Goal: Information Seeking & Learning: Learn about a topic

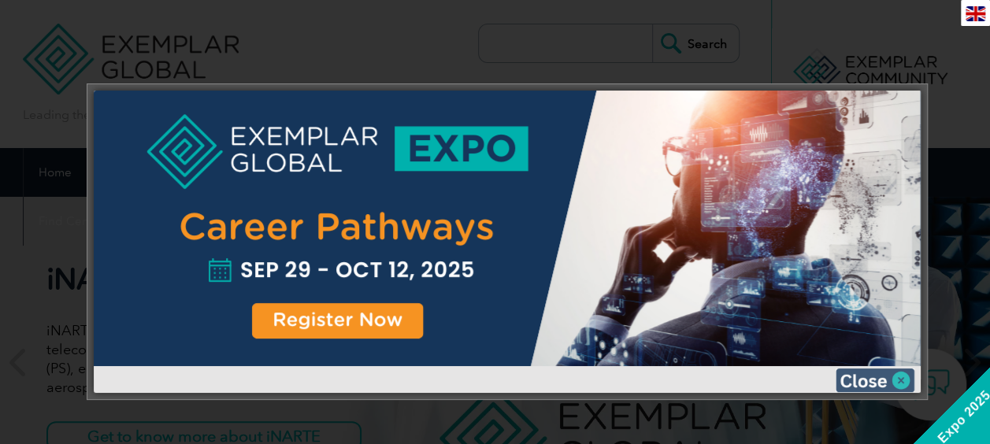
click at [865, 387] on img at bounding box center [875, 381] width 79 height 24
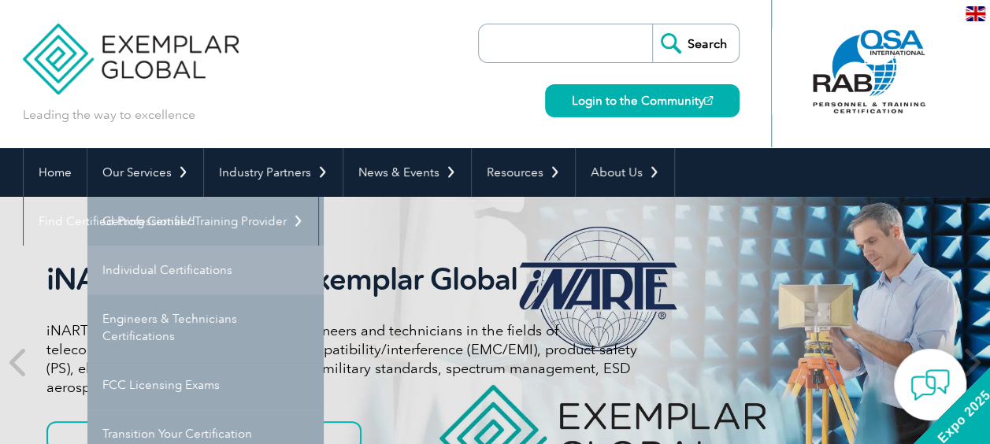
click at [159, 258] on link "Individual Certifications" at bounding box center [205, 270] width 236 height 49
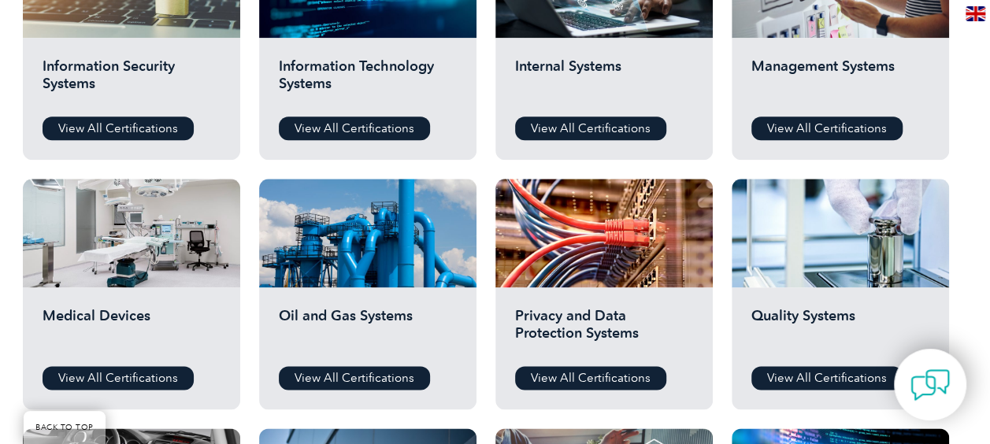
scroll to position [923, 0]
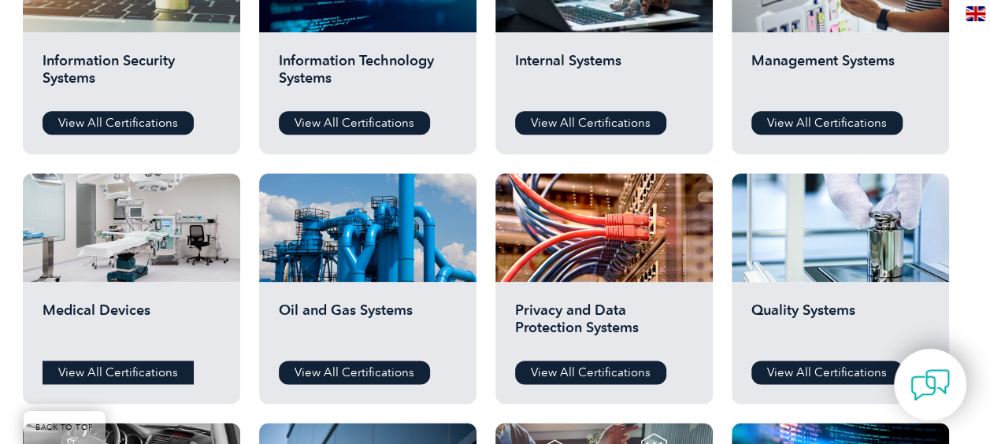
click at [145, 369] on link "View All Certifications" at bounding box center [118, 373] width 151 height 24
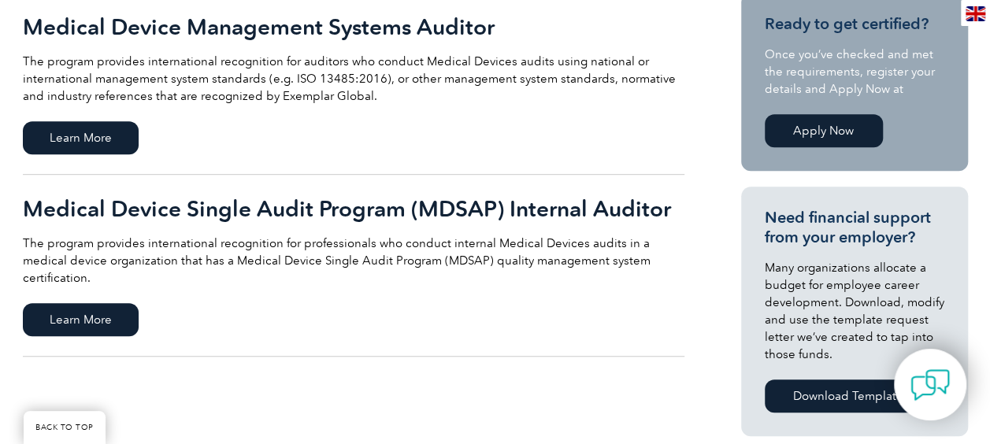
scroll to position [409, 0]
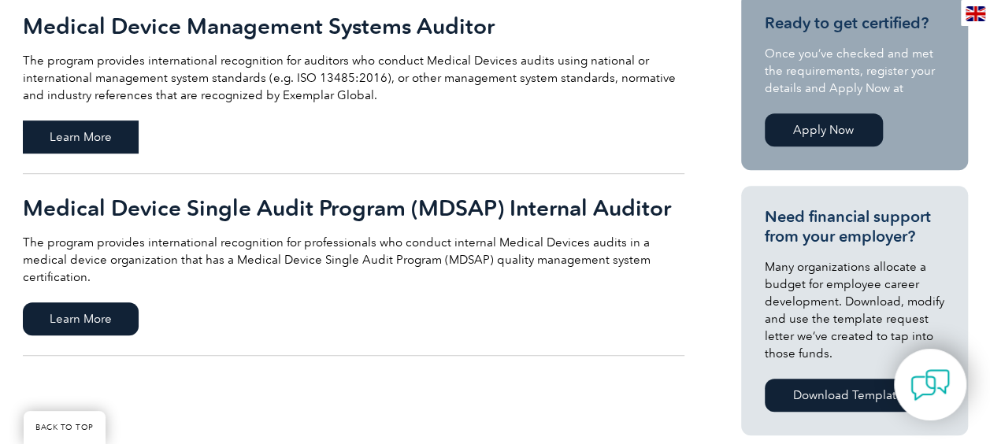
click at [122, 139] on span "Learn More" at bounding box center [81, 137] width 116 height 33
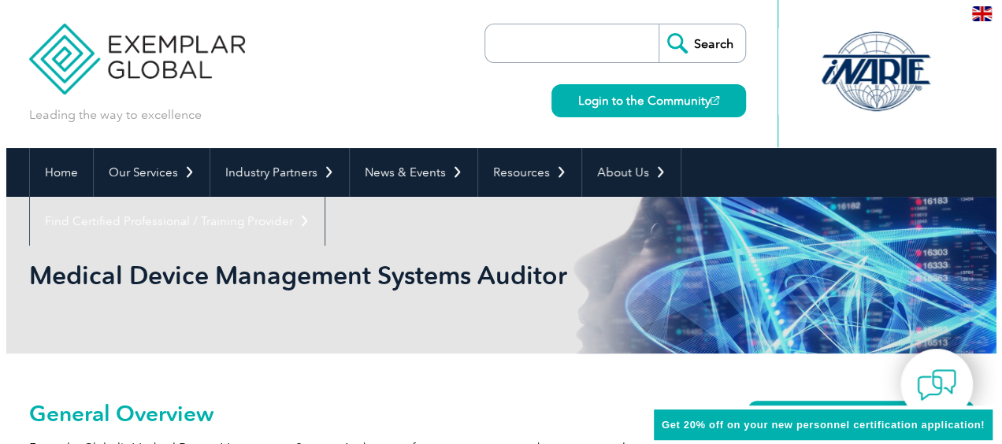
scroll to position [145, 0]
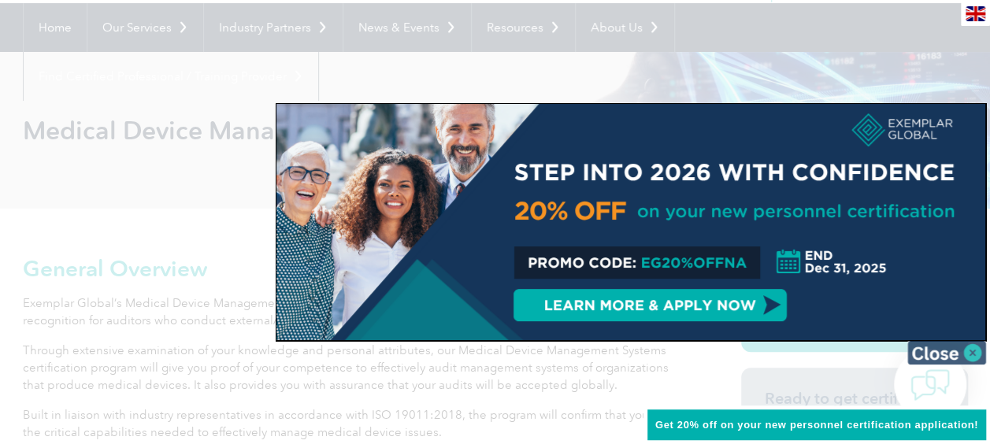
click at [951, 349] on img at bounding box center [946, 353] width 79 height 24
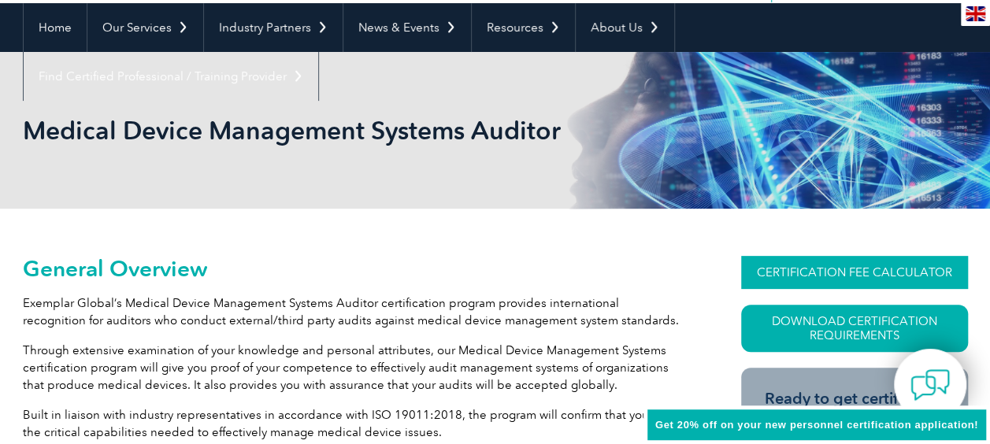
click at [884, 273] on link "CERTIFICATION FEE CALCULATOR" at bounding box center [854, 272] width 227 height 33
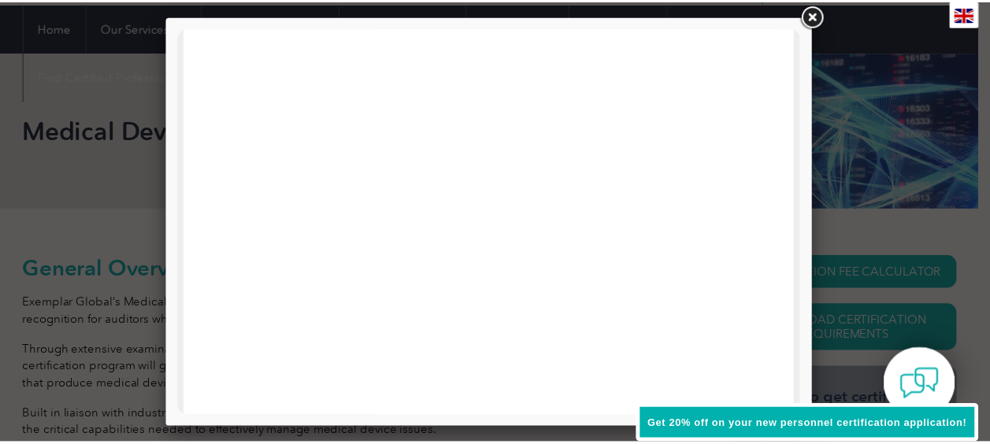
scroll to position [835, 0]
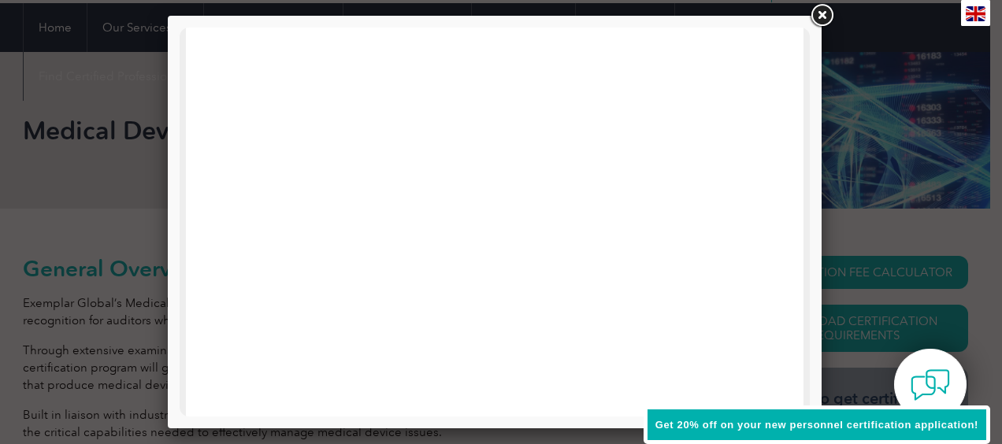
click at [826, 12] on link at bounding box center [821, 16] width 28 height 28
